Goal: Navigation & Orientation: Find specific page/section

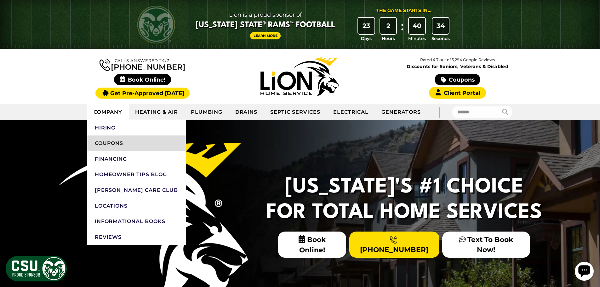
click at [124, 143] on link "Coupons" at bounding box center [136, 143] width 99 height 16
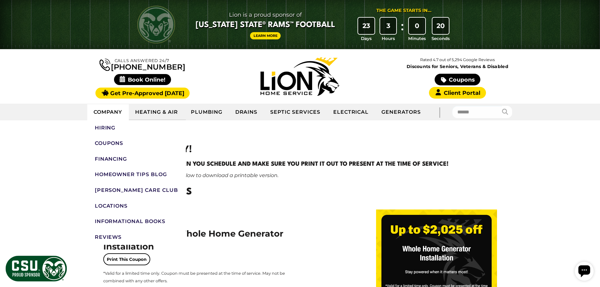
click at [108, 113] on link "Company" at bounding box center [108, 112] width 42 height 16
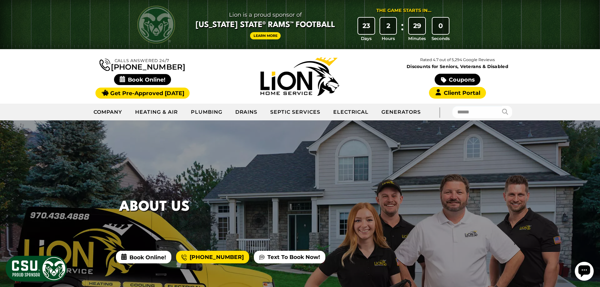
click at [590, 274] on icon "Open chat widget" at bounding box center [584, 271] width 13 height 13
click at [579, 267] on icon "Open chat widget" at bounding box center [584, 271] width 12 height 12
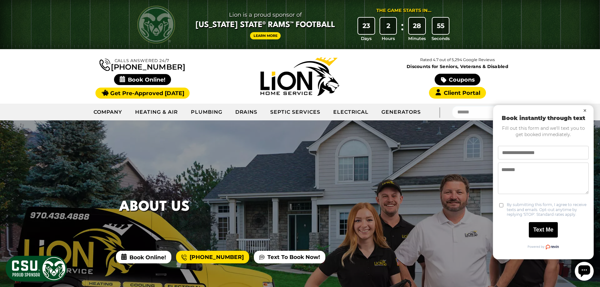
click at [585, 110] on button "×" at bounding box center [585, 111] width 8 height 8
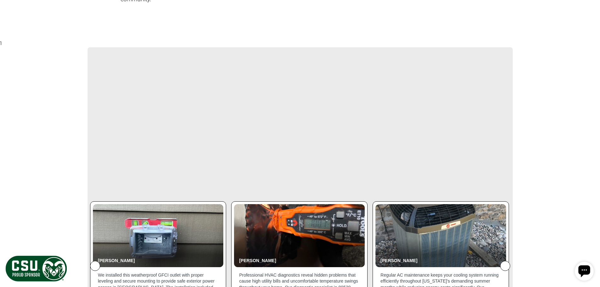
scroll to position [913, 0]
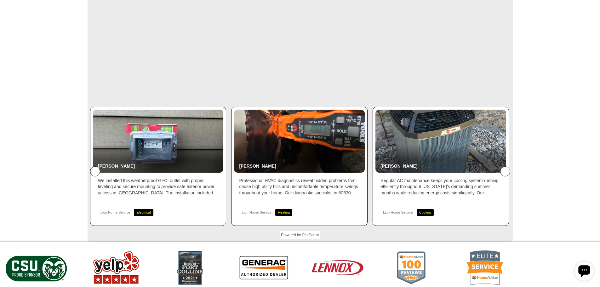
click at [505, 171] on icon at bounding box center [505, 171] width 0 height 0
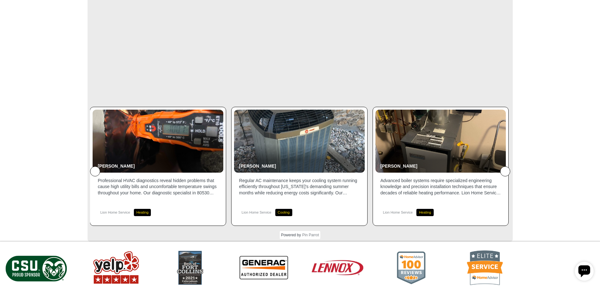
click at [505, 171] on icon at bounding box center [505, 171] width 0 height 0
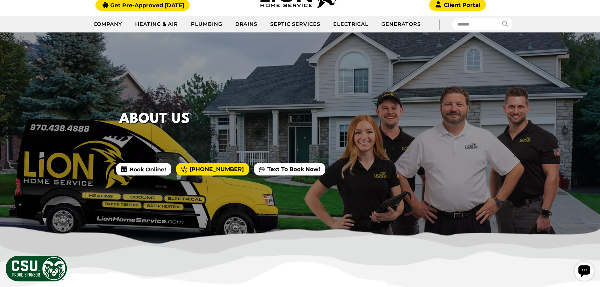
scroll to position [0, 0]
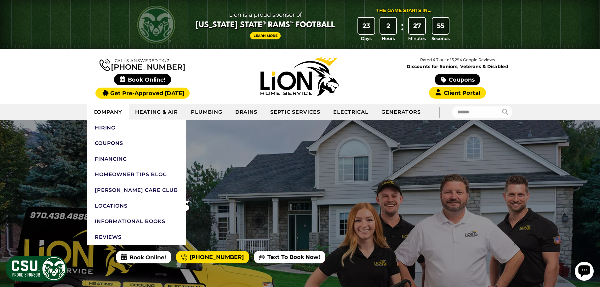
click at [100, 114] on link "Company" at bounding box center [108, 112] width 42 height 16
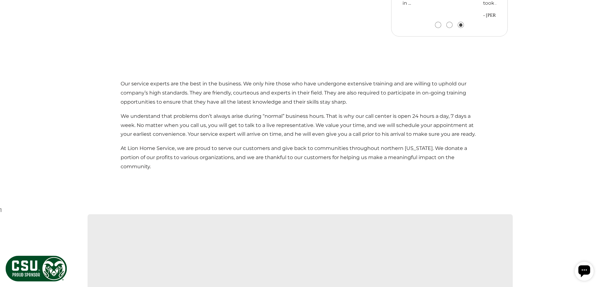
scroll to position [661, 0]
